Goal: Navigation & Orientation: Find specific page/section

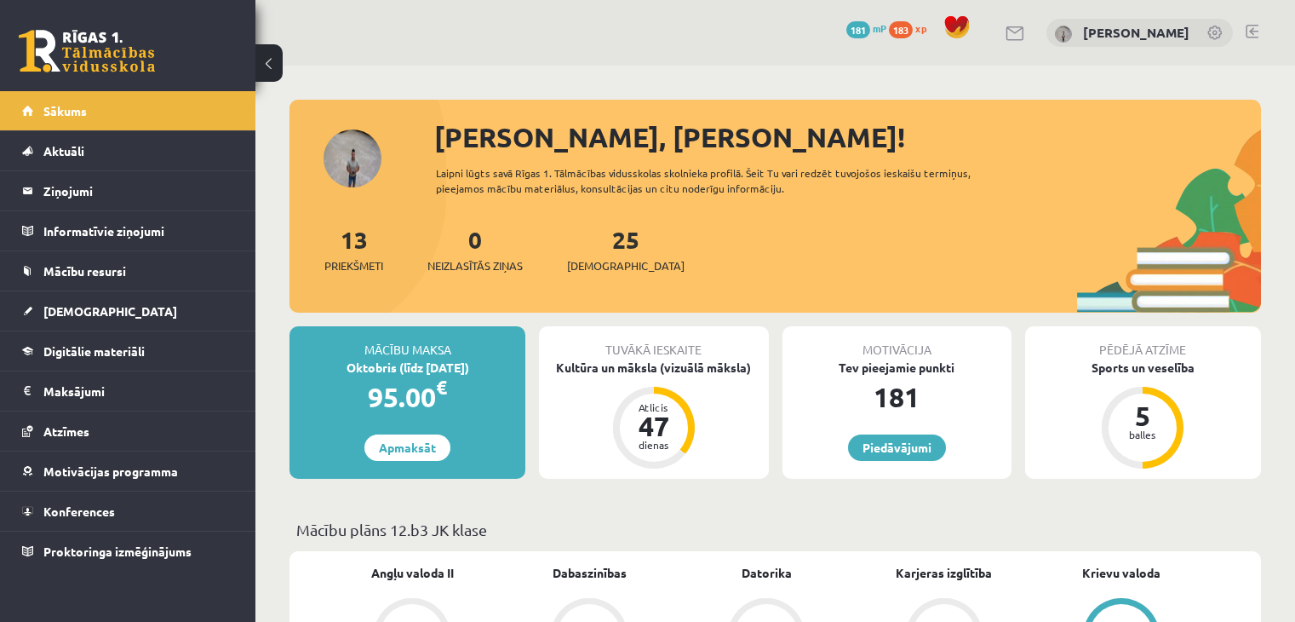
scroll to position [1533, 0]
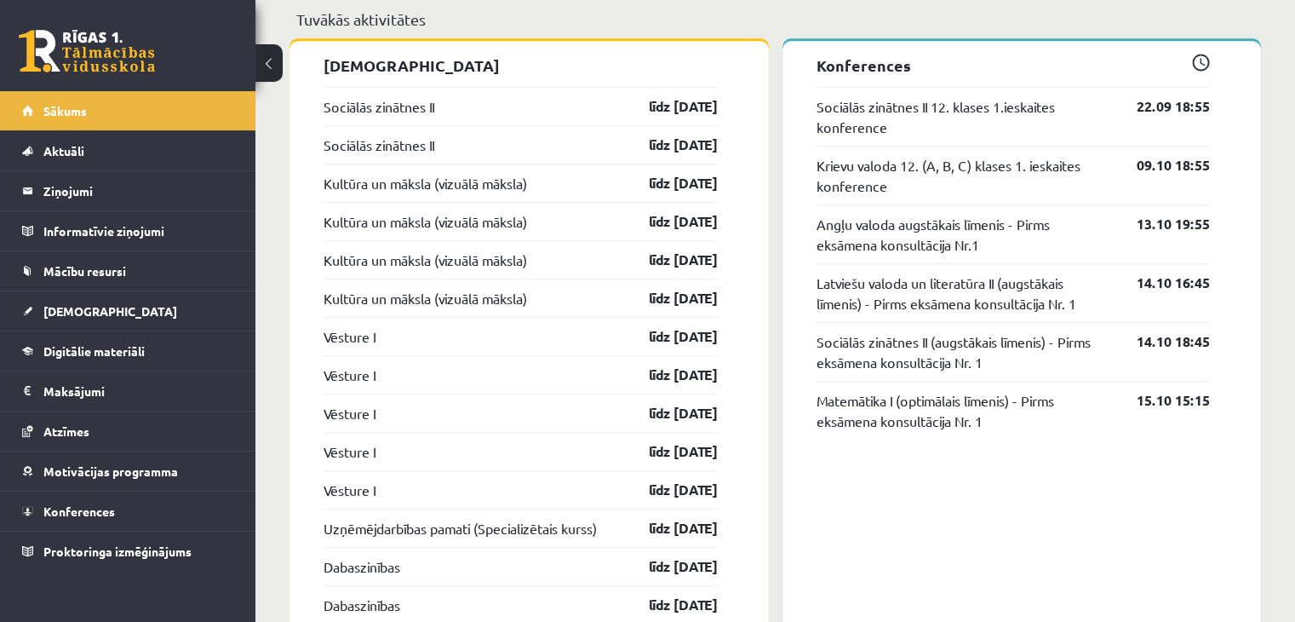
click at [92, 52] on link at bounding box center [87, 51] width 136 height 43
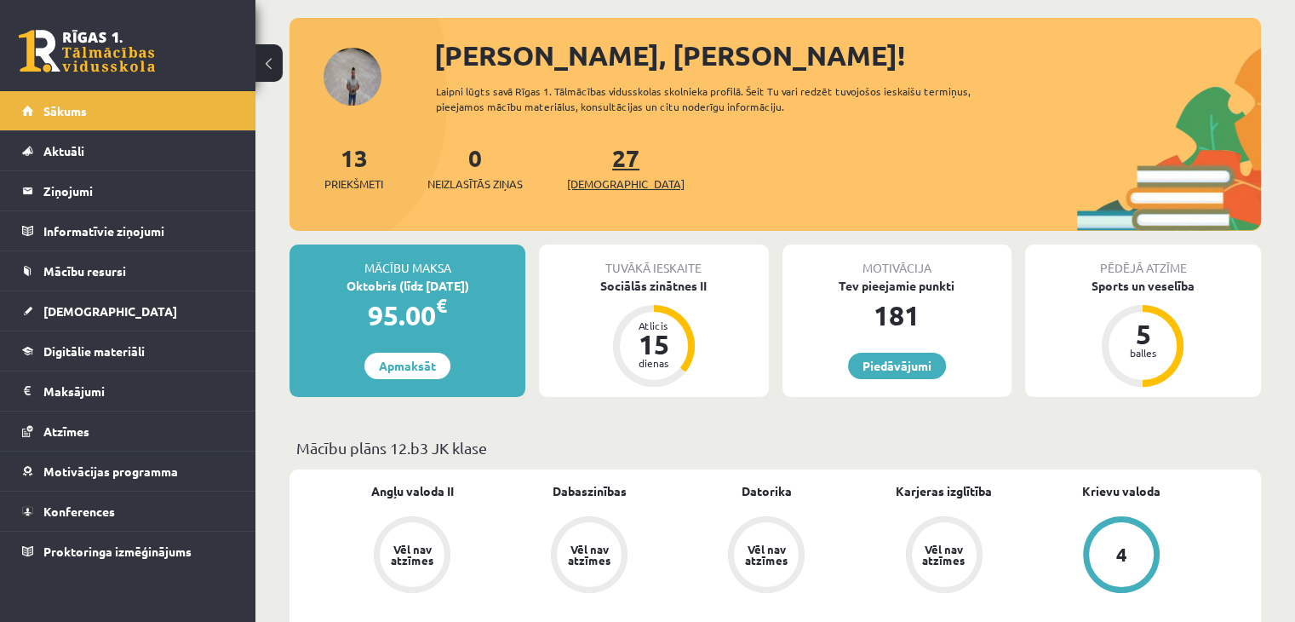
scroll to position [82, 0]
click at [138, 267] on link "Mācību resursi" at bounding box center [128, 270] width 212 height 39
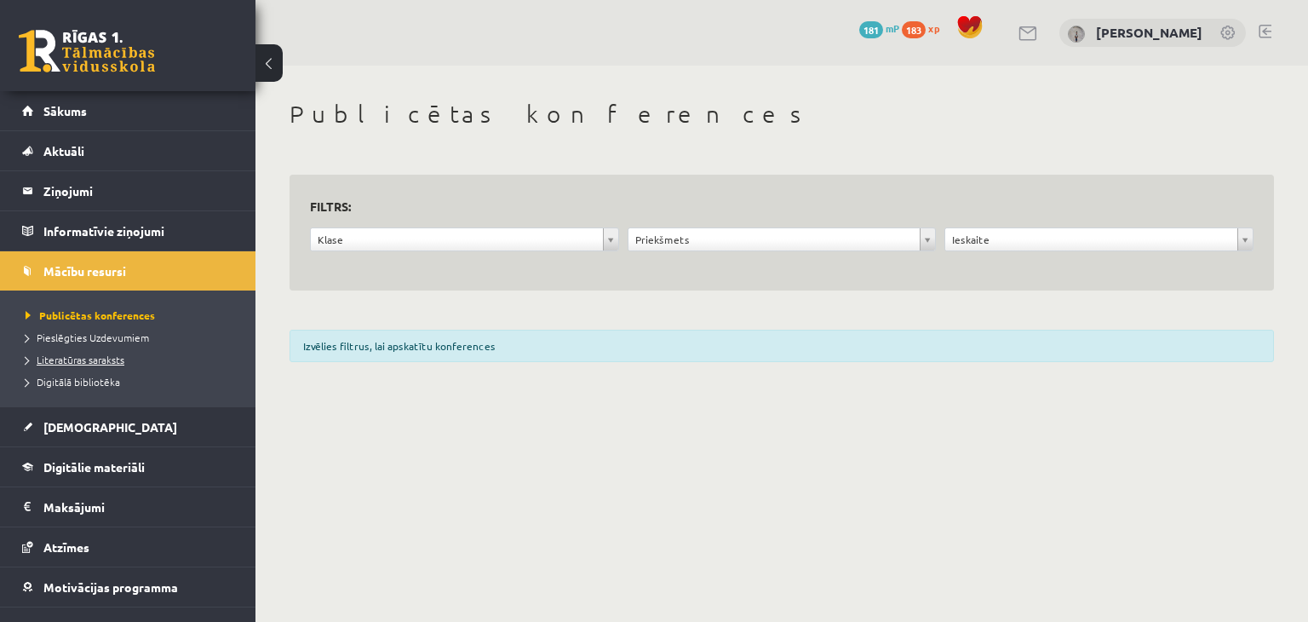
click at [100, 358] on span "Literatūras saraksts" at bounding box center [75, 360] width 99 height 14
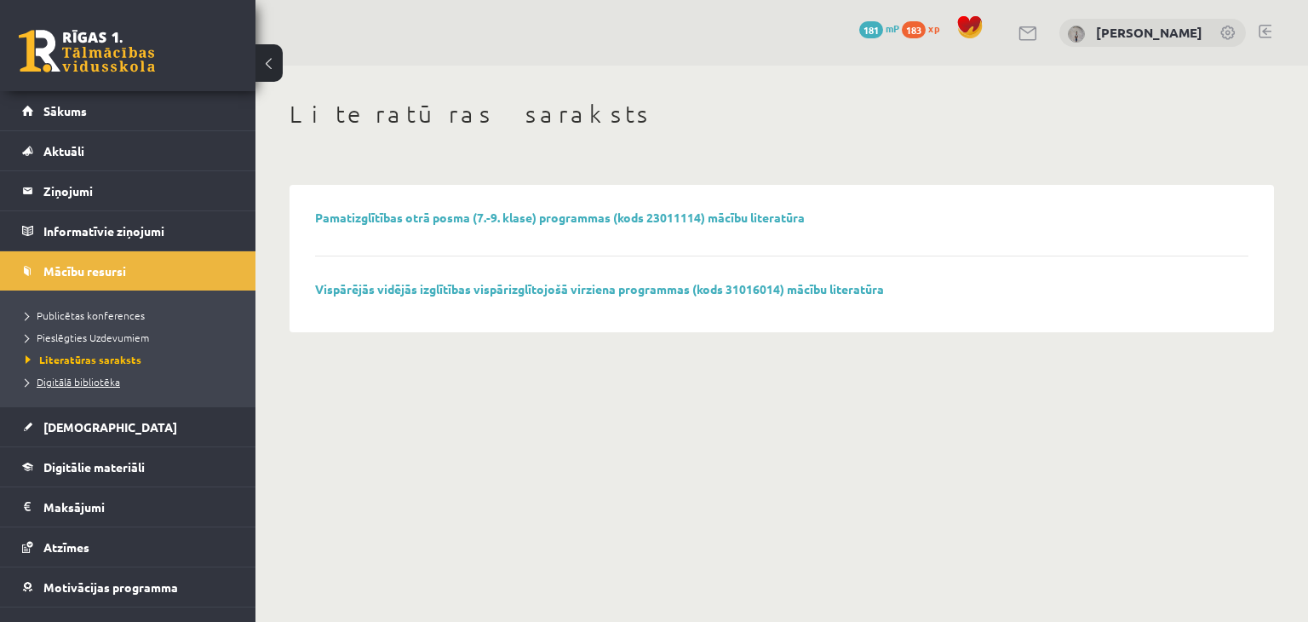
click at [77, 380] on span "Digitālā bibliotēka" at bounding box center [73, 382] width 95 height 14
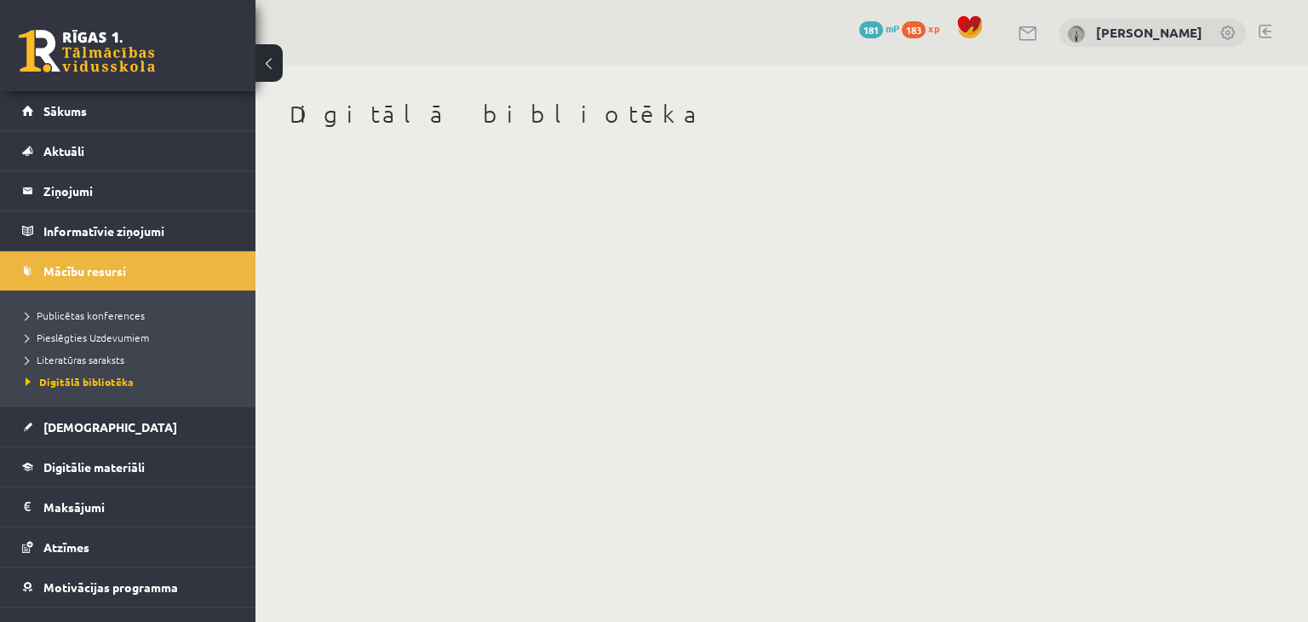
click at [1264, 34] on link at bounding box center [1265, 32] width 13 height 14
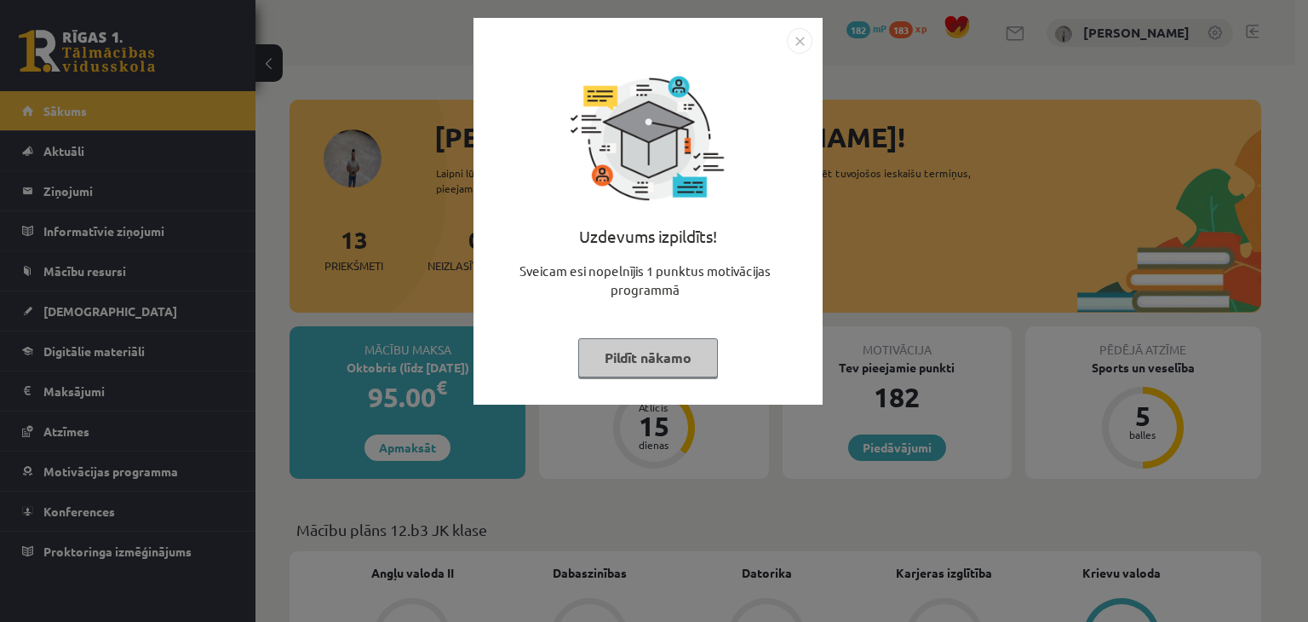
click at [670, 368] on button "Pildīt nākamo" at bounding box center [648, 357] width 140 height 39
